Goal: Task Accomplishment & Management: Use online tool/utility

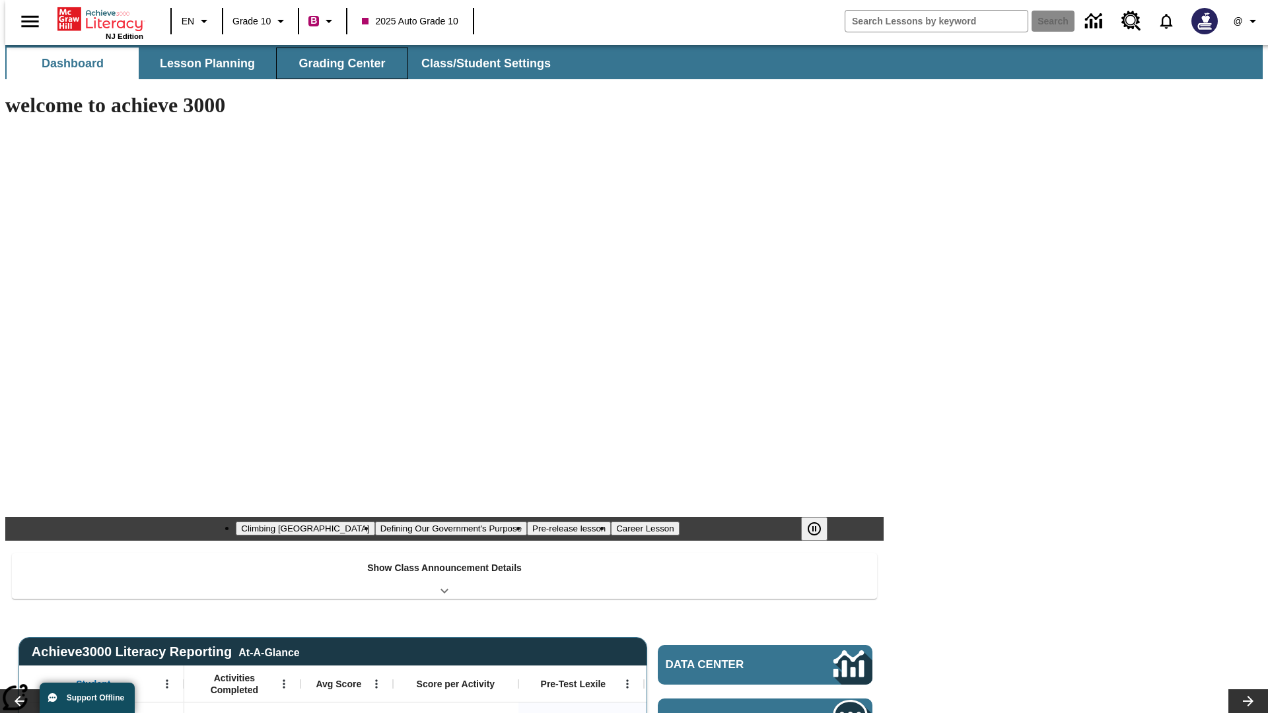
click at [337, 63] on button "Grading Center" at bounding box center [342, 64] width 132 height 32
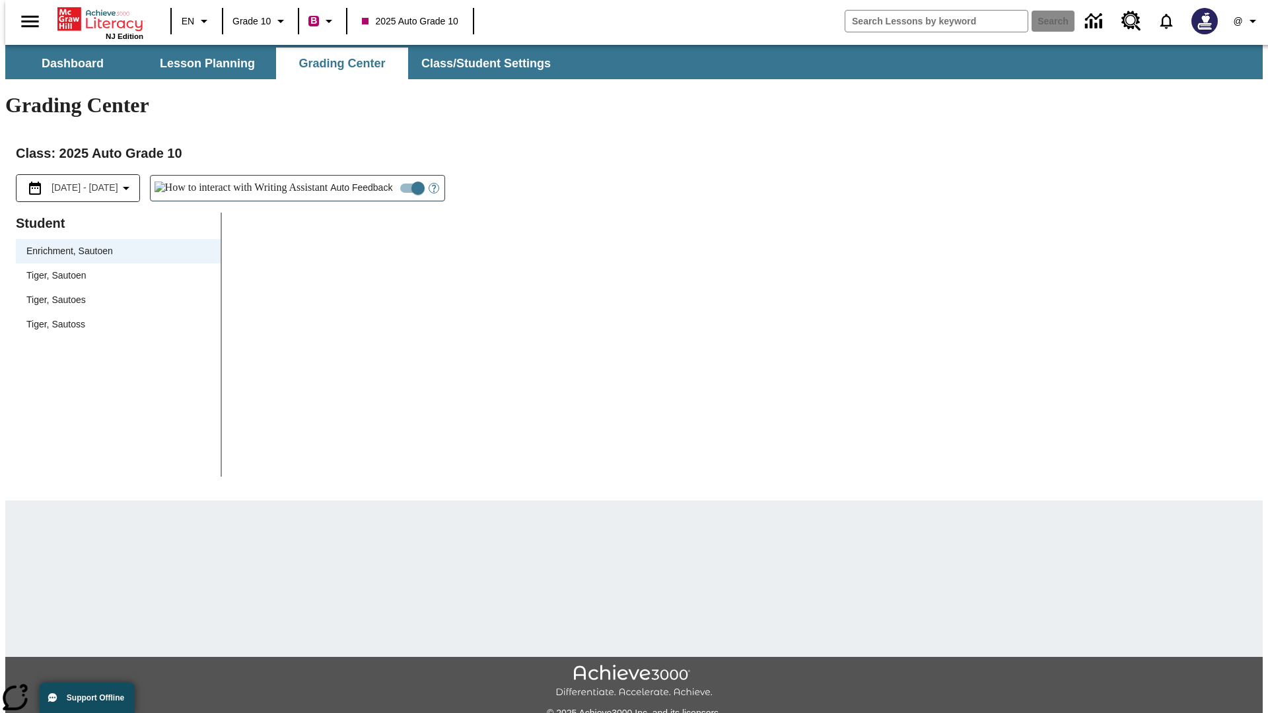
click at [114, 269] on span "Tiger, Sautoen" at bounding box center [118, 276] width 184 height 14
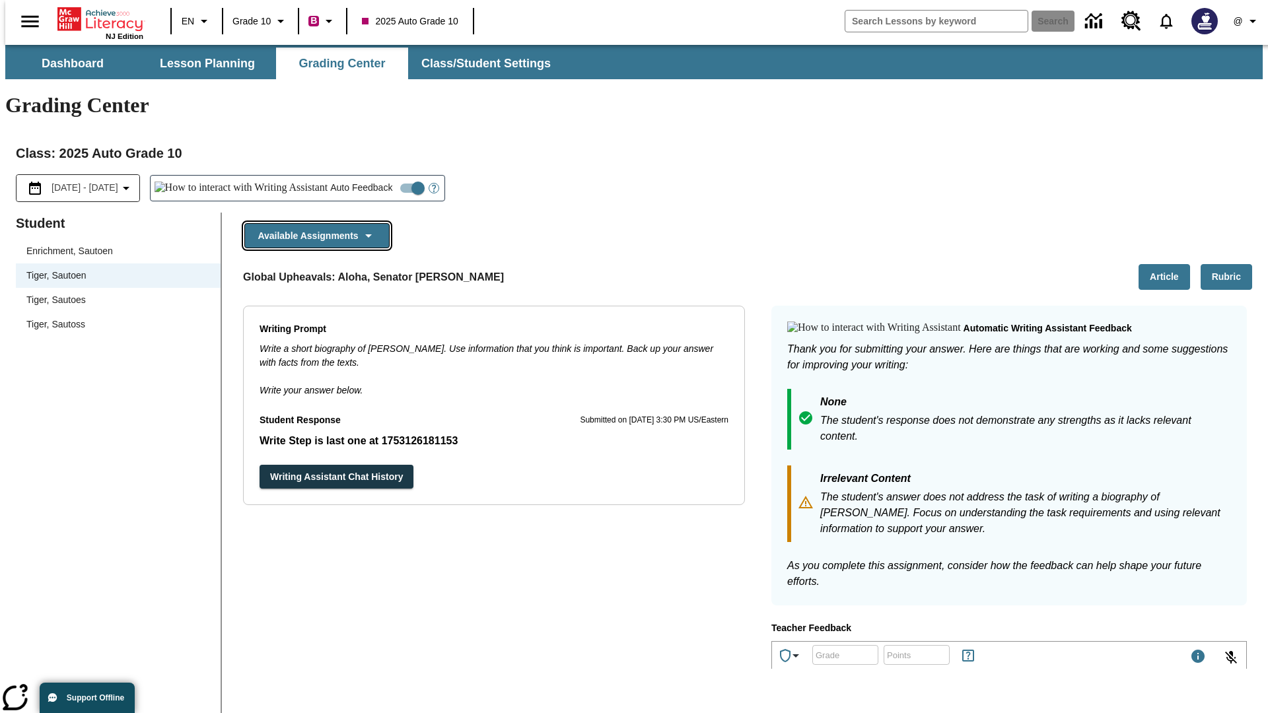
click at [313, 223] on button "Available Assignments" at bounding box center [316, 236] width 145 height 26
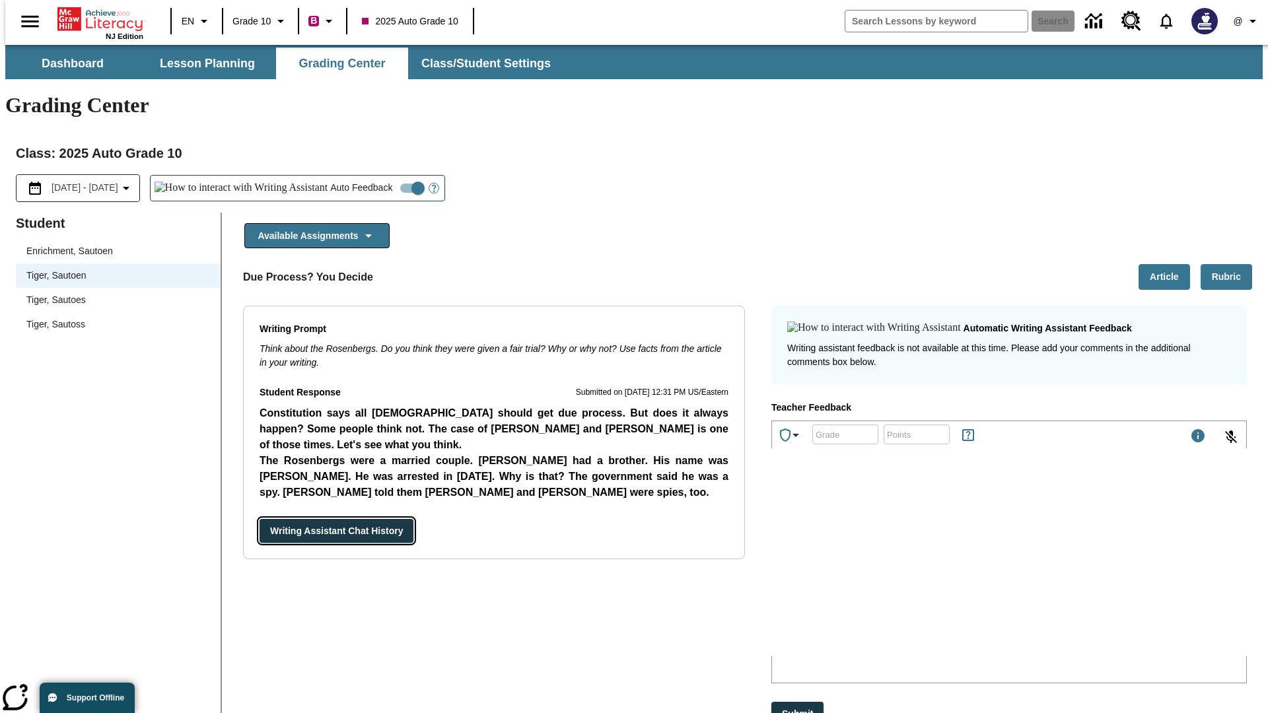
click at [260, 519] on button "Writing Assistant Chat History" at bounding box center [337, 531] width 154 height 24
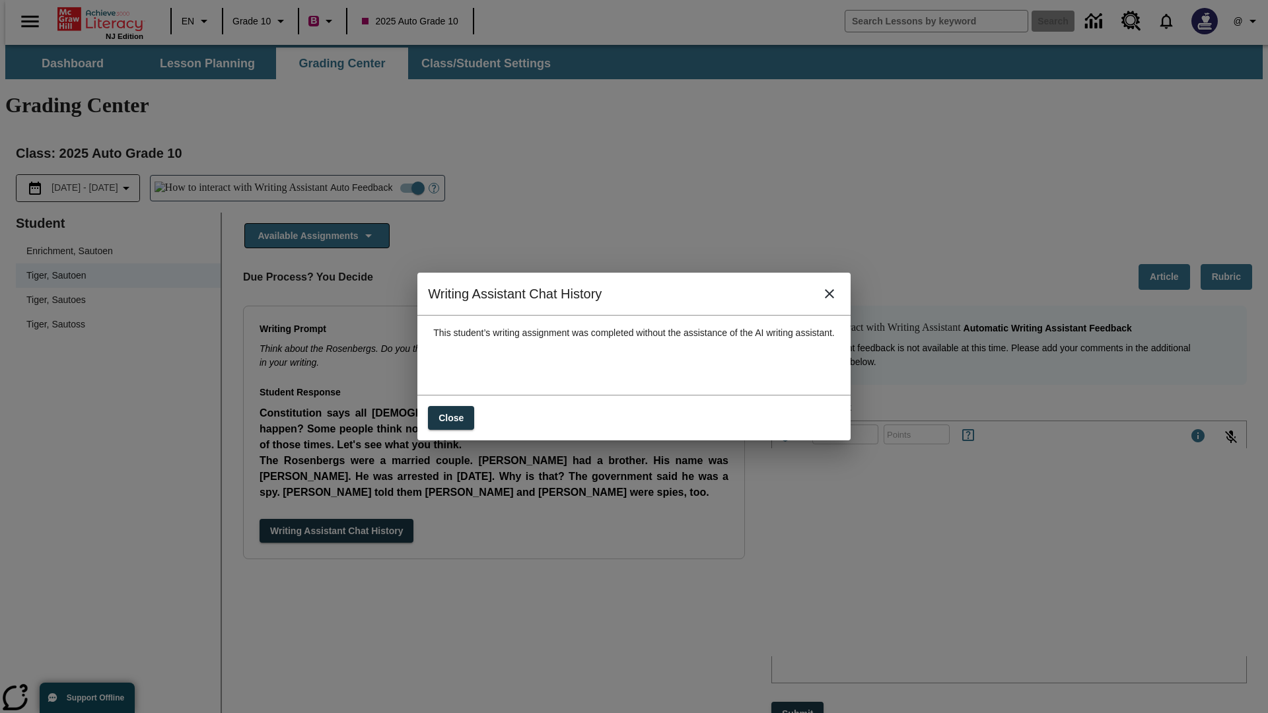
click at [834, 299] on icon "close" at bounding box center [829, 293] width 9 height 9
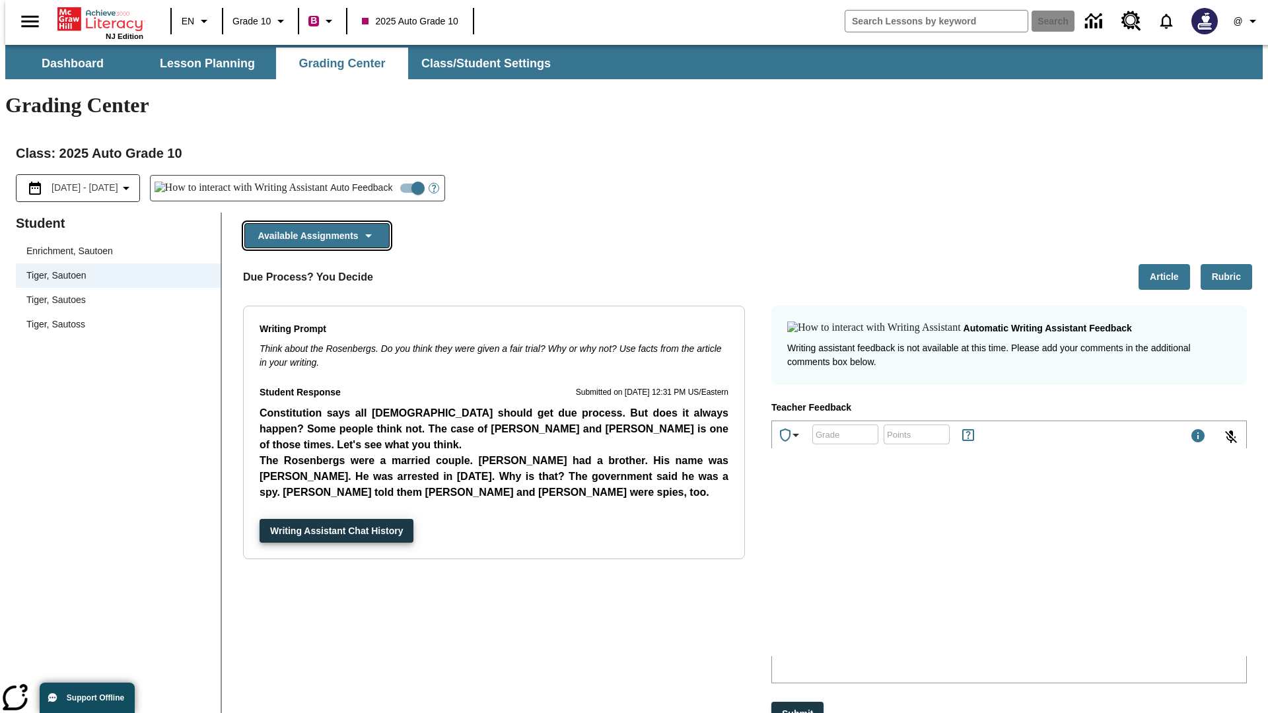
click at [313, 223] on button "Available Assignments" at bounding box center [316, 236] width 145 height 26
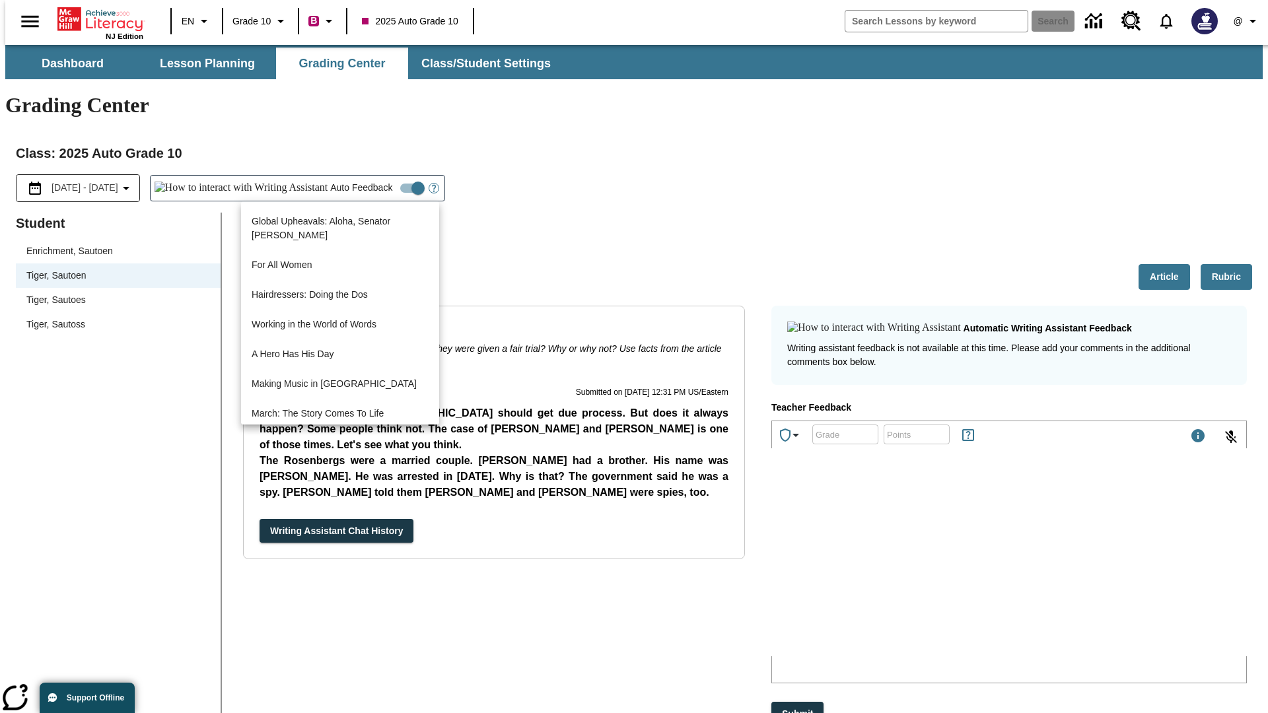
scroll to position [948, 0]
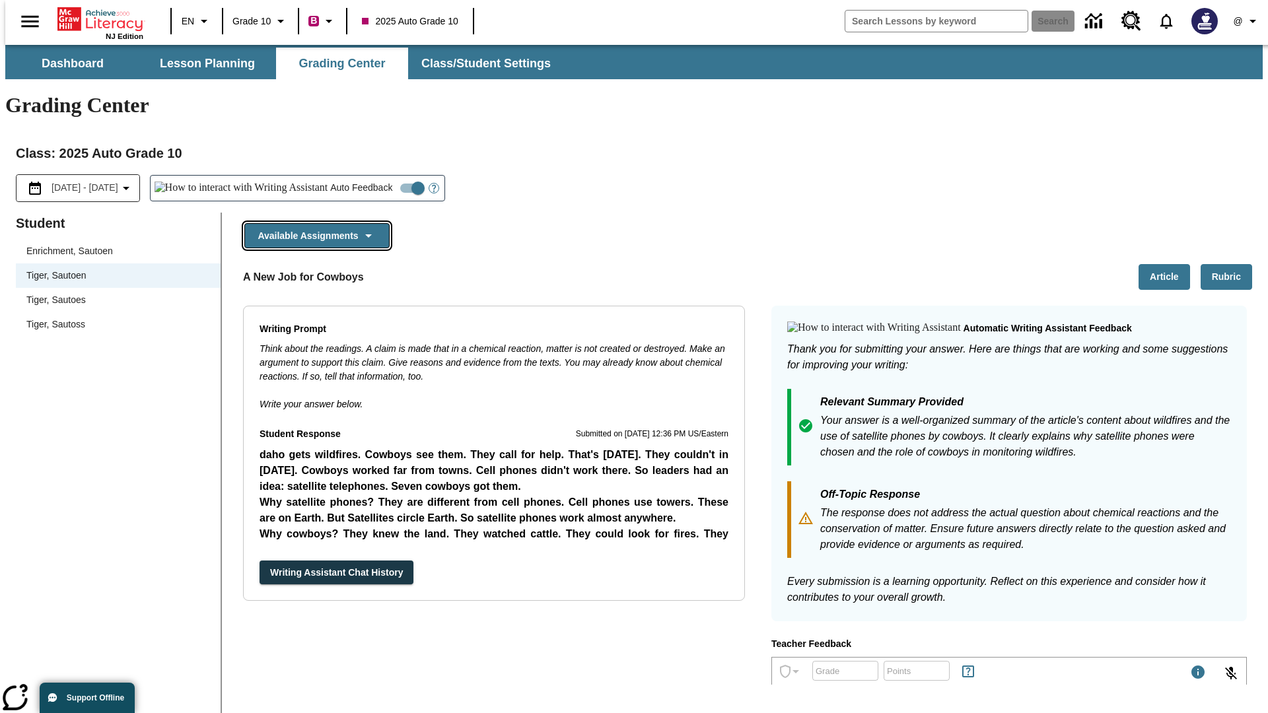
scroll to position [657, 0]
click at [260, 561] on button "Writing Assistant Chat History" at bounding box center [337, 573] width 154 height 24
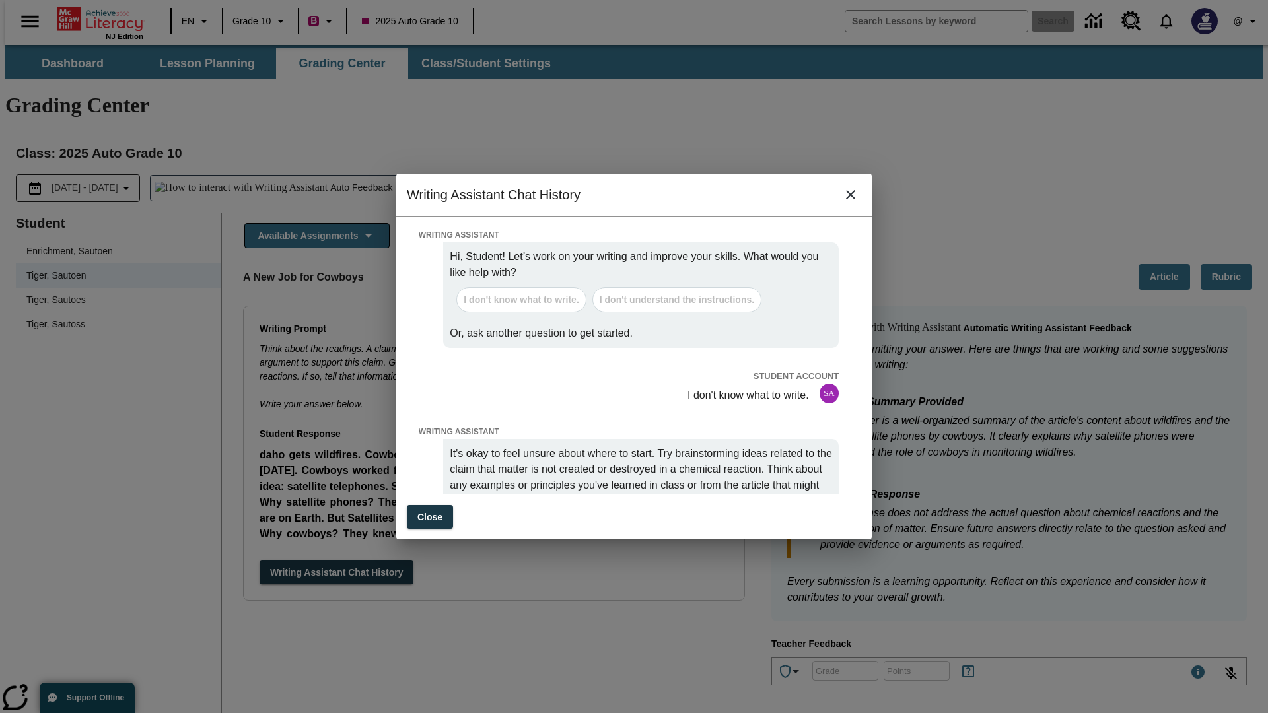
scroll to position [0, 0]
